Goal: Transaction & Acquisition: Purchase product/service

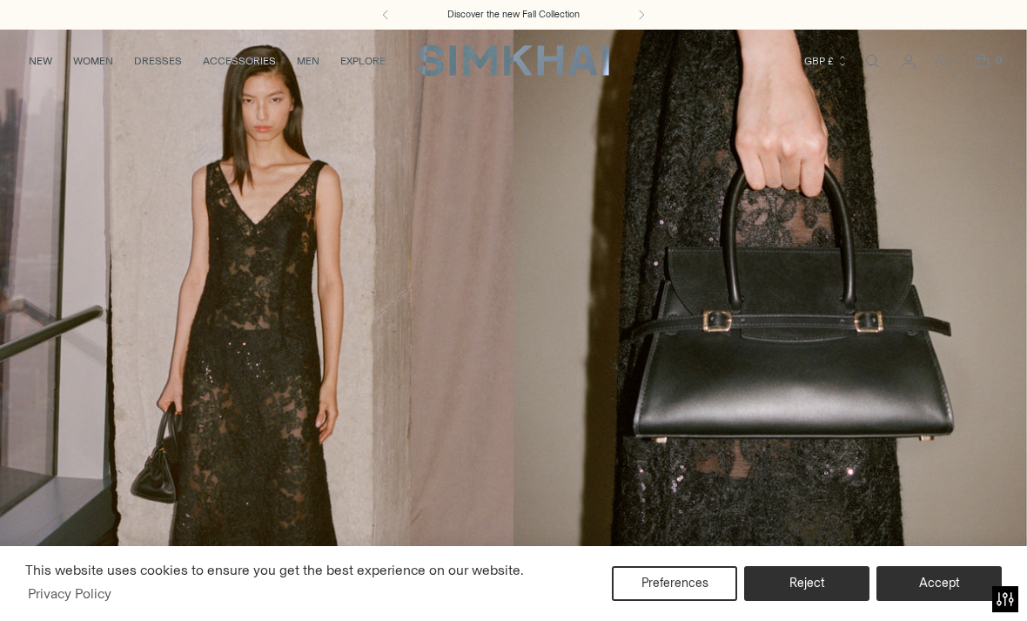
click at [941, 593] on button "Accept" at bounding box center [938, 583] width 125 height 35
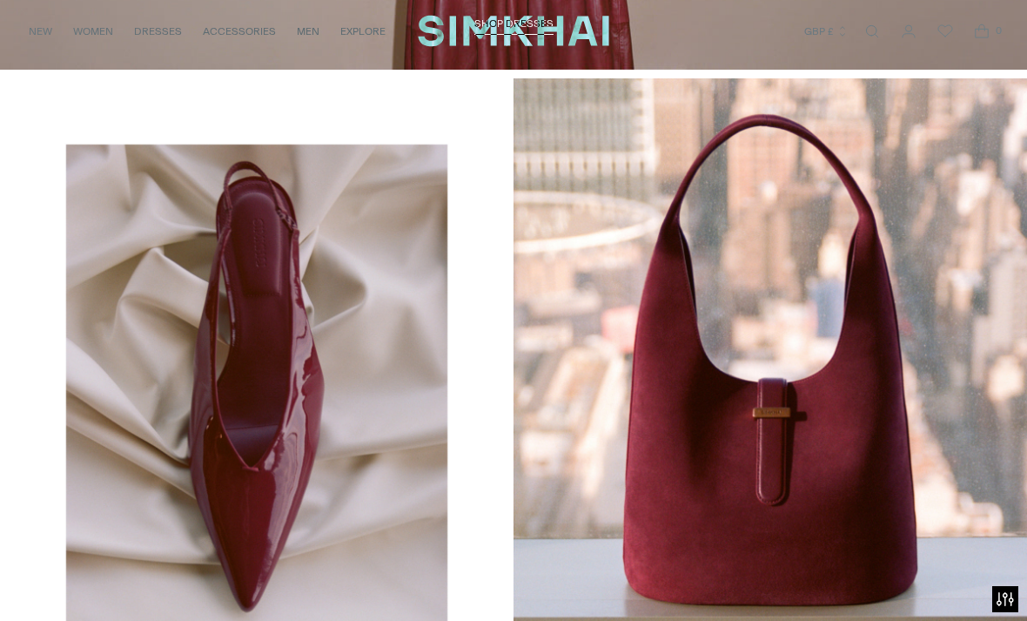
scroll to position [2255, 0]
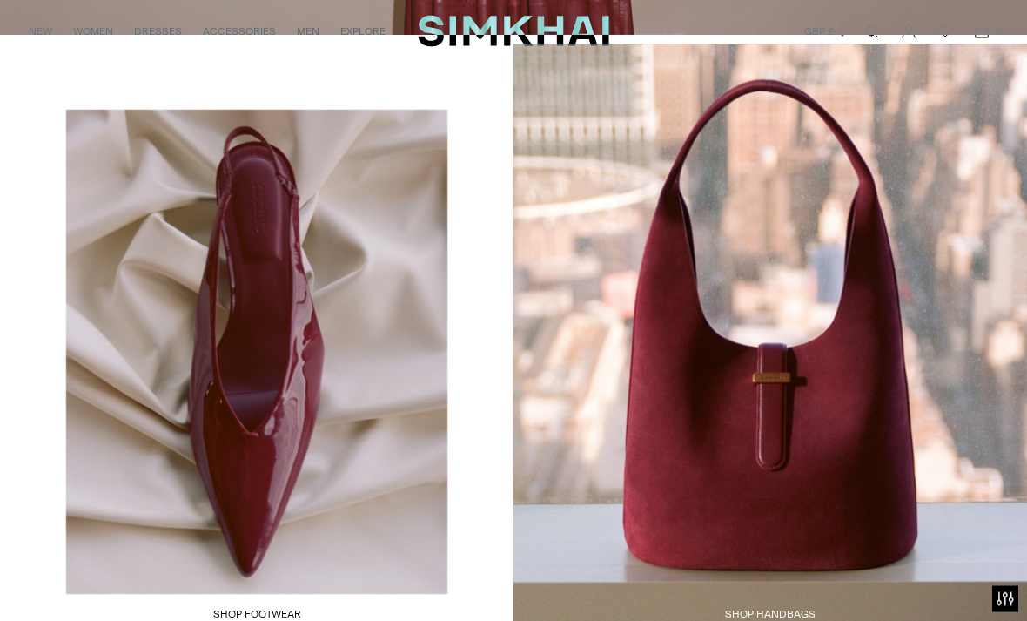
click at [290, 608] on link "SHOP FOOTWEAR" at bounding box center [257, 616] width 88 height 17
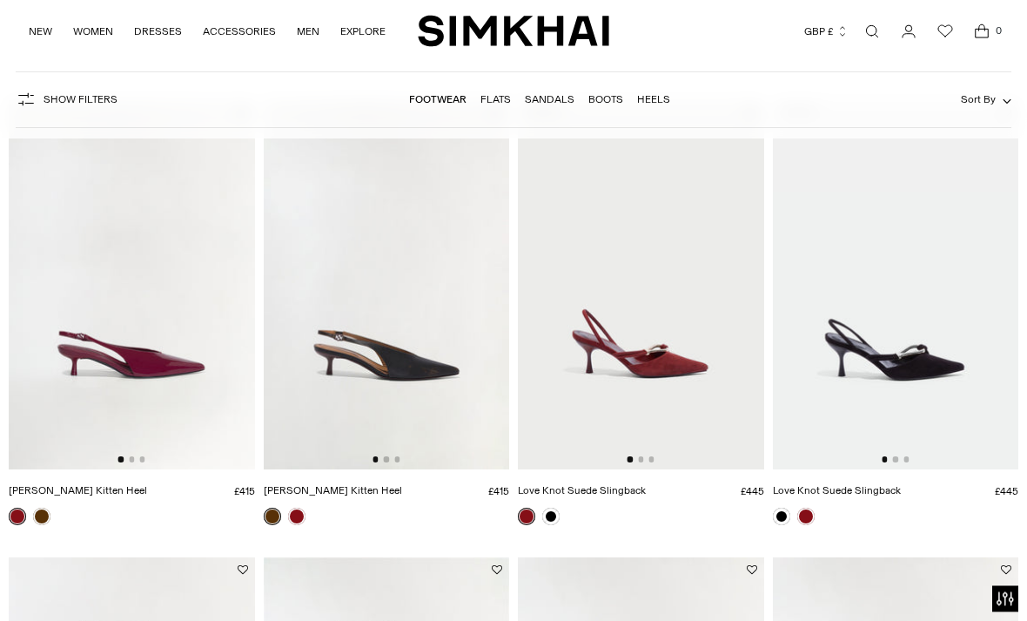
scroll to position [151, 0]
click at [154, 421] on img at bounding box center [132, 284] width 246 height 369
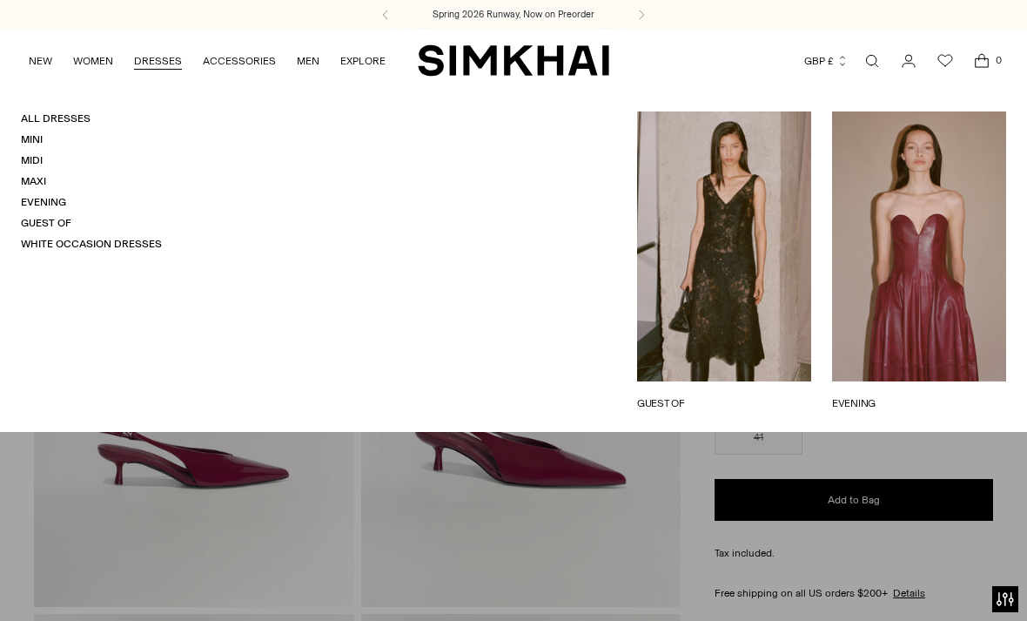
click at [64, 119] on link "All Dresses" at bounding box center [56, 118] width 70 height 12
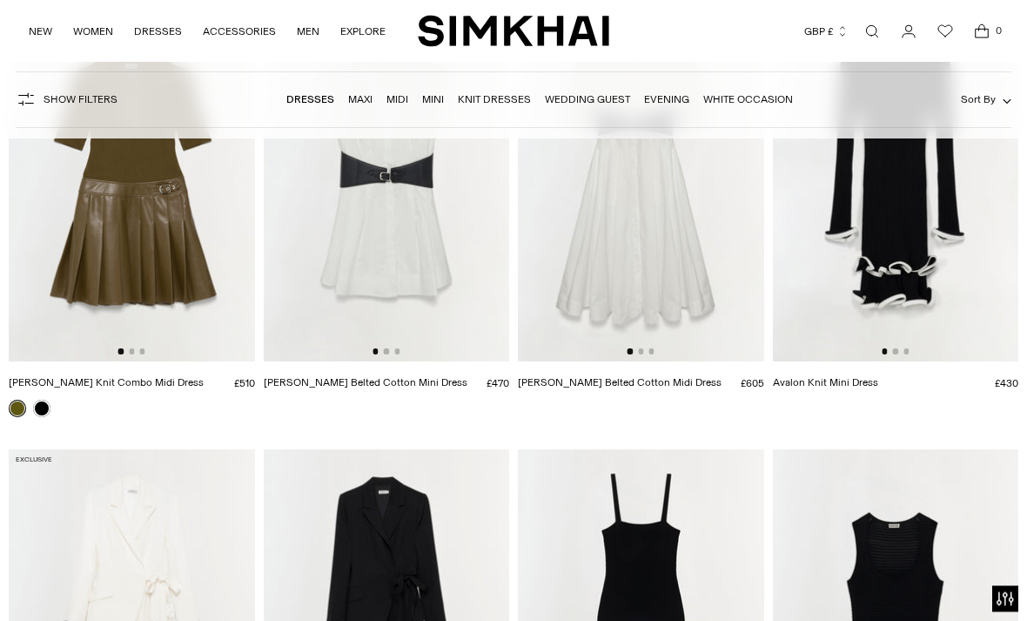
scroll to position [5244, 0]
